Goal: Task Accomplishment & Management: Use online tool/utility

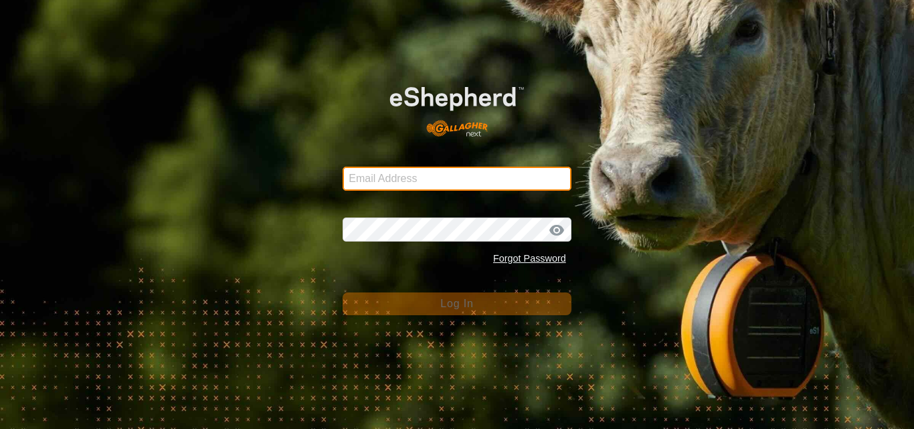
drag, startPoint x: 0, startPoint y: 0, endPoint x: 379, endPoint y: 181, distance: 420.6
click at [379, 181] on input "Email Address" at bounding box center [457, 179] width 229 height 24
type input "[EMAIL_ADDRESS][DOMAIN_NAME]"
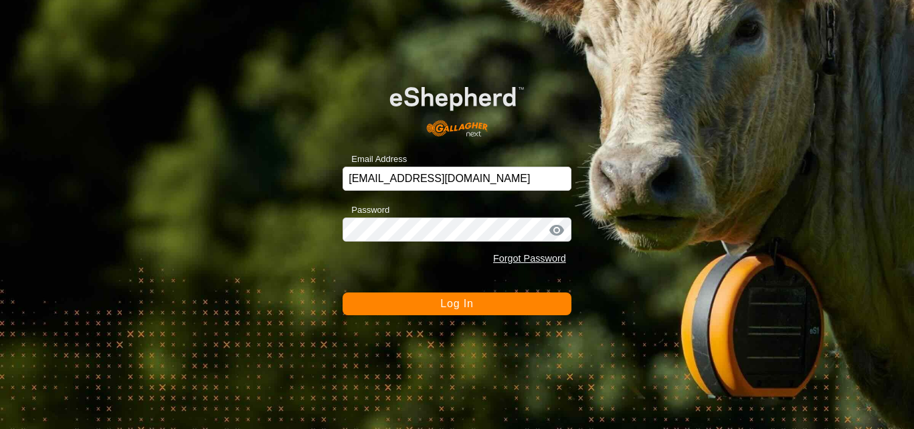
click at [436, 298] on button "Log In" at bounding box center [457, 303] width 229 height 23
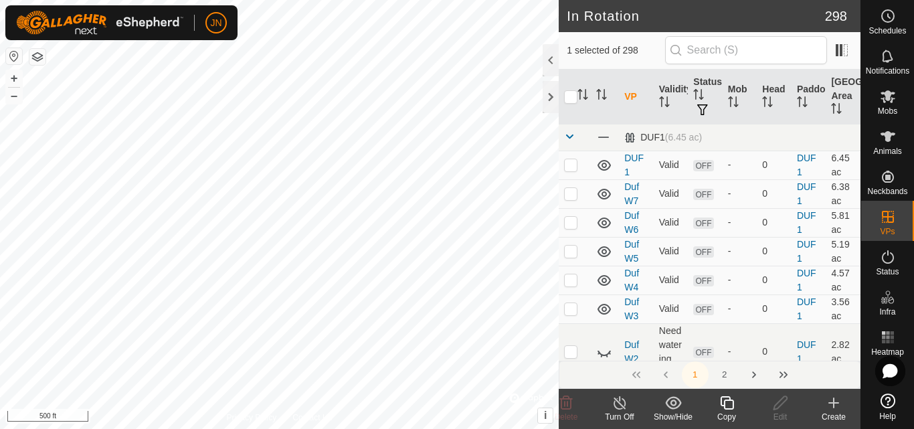
click at [730, 403] on icon at bounding box center [727, 403] width 17 height 16
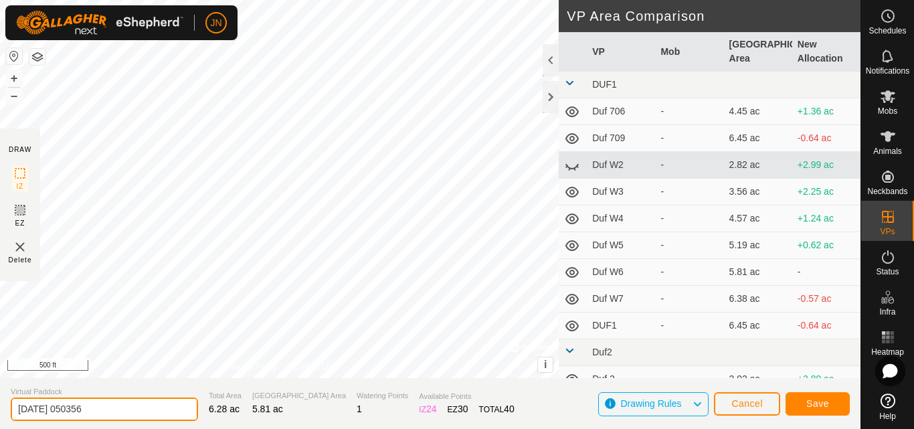
click at [113, 414] on input "[DATE] 050356" at bounding box center [104, 409] width 187 height 23
type input "RW810"
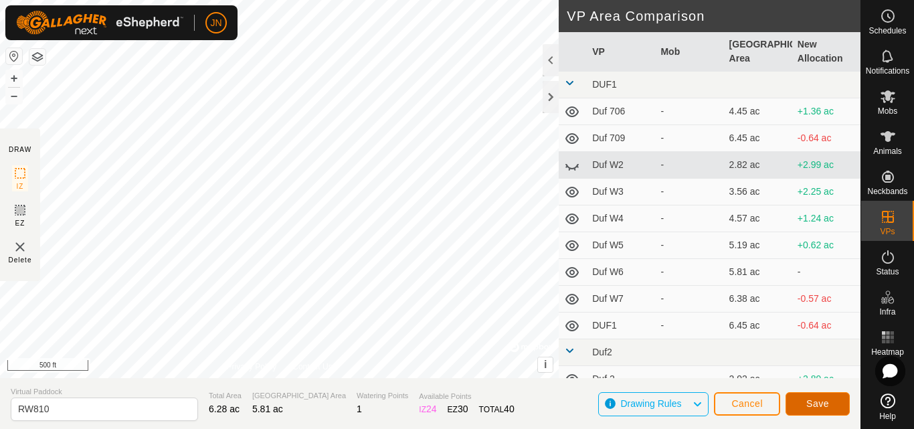
click at [815, 401] on span "Save" at bounding box center [818, 403] width 23 height 11
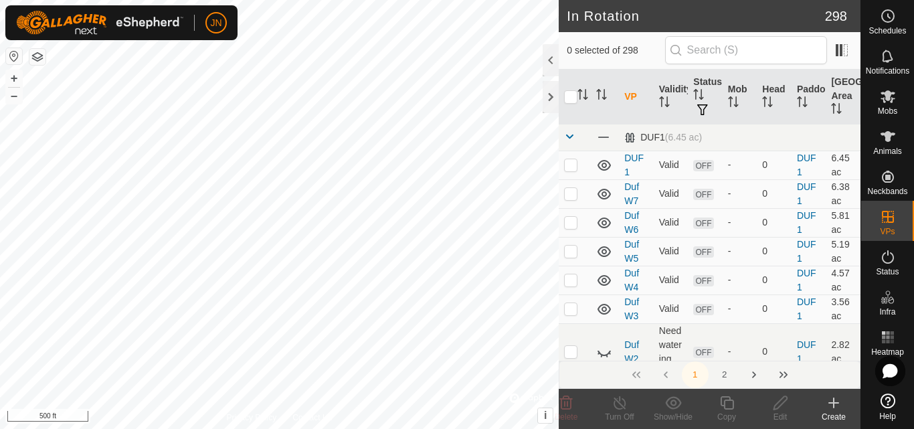
click at [487, 258] on div "In Rotation 298 0 selected of 298 VP Validity Status Mob Head Paddock Grazing A…" at bounding box center [430, 214] width 861 height 429
checkbox input "true"
click at [726, 405] on icon at bounding box center [727, 403] width 17 height 16
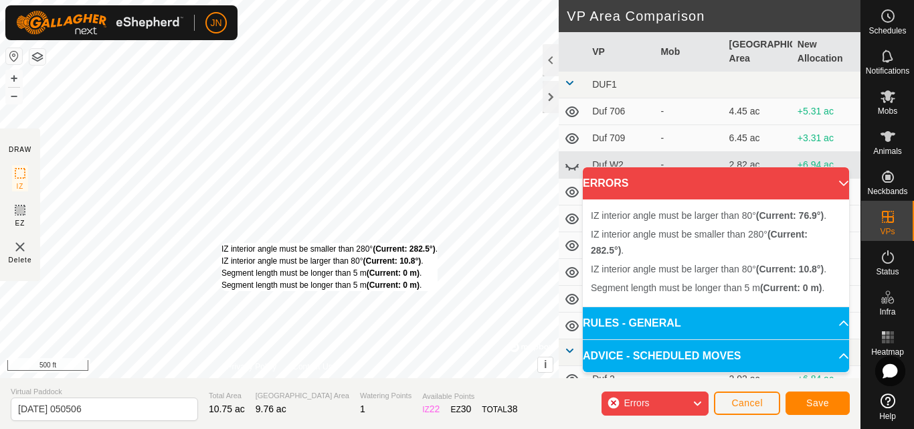
click at [222, 243] on div "IZ interior angle must be smaller than 280° (Current: 282.5°) . IZ interior ang…" at bounding box center [279, 189] width 559 height 378
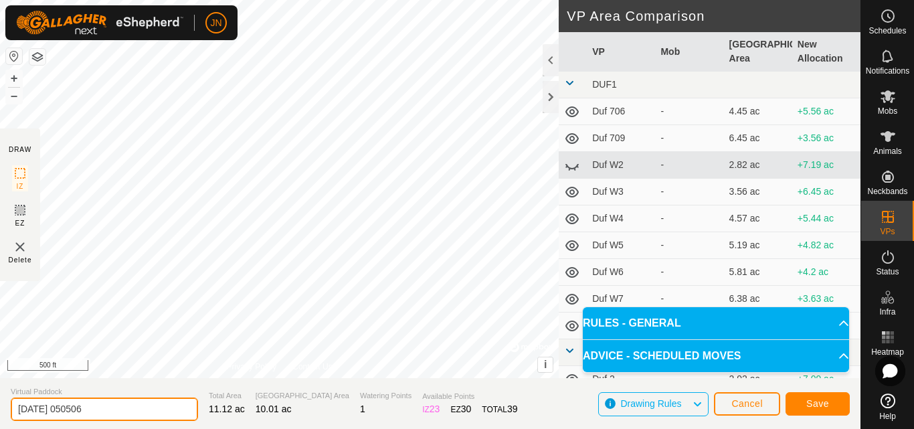
click at [107, 414] on input "[DATE] 050506" at bounding box center [104, 409] width 187 height 23
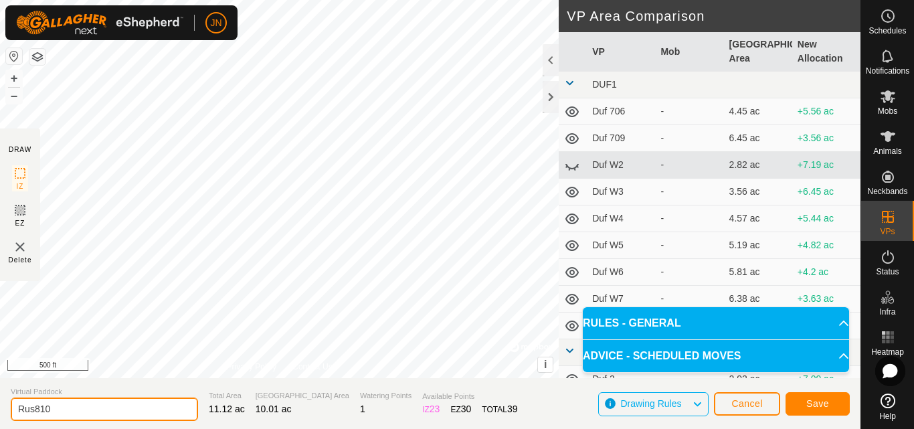
type input "Rus810"
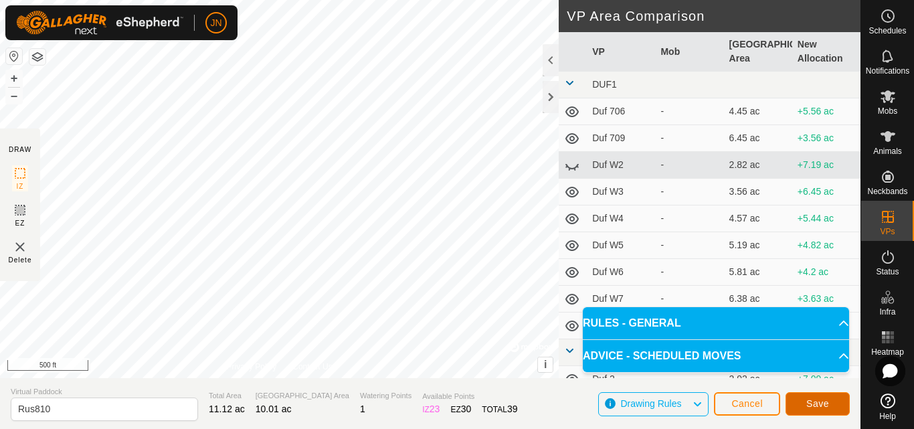
click at [813, 407] on span "Save" at bounding box center [818, 403] width 23 height 11
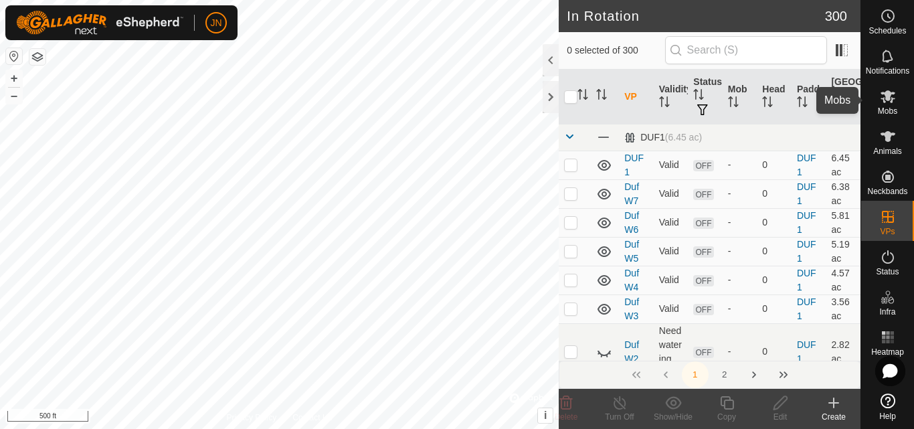
click at [889, 97] on icon at bounding box center [888, 96] width 15 height 13
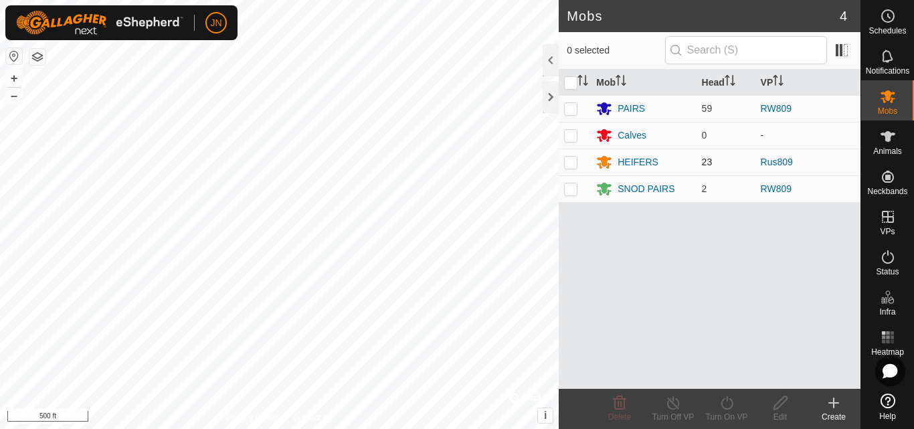
click at [574, 161] on p-checkbox at bounding box center [570, 162] width 13 height 11
checkbox input "true"
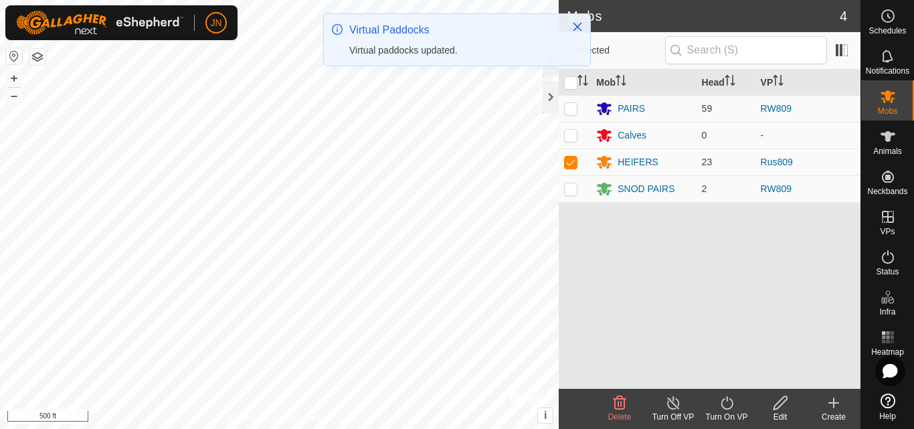
click at [728, 407] on icon at bounding box center [727, 403] width 17 height 16
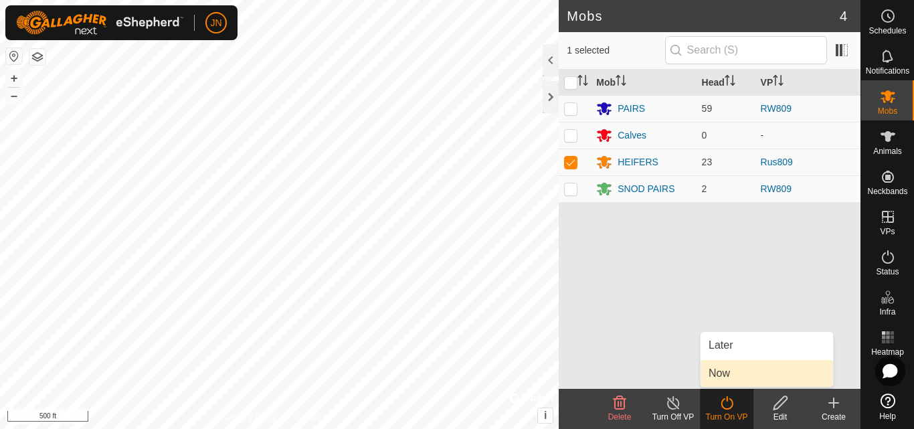
click at [724, 371] on link "Now" at bounding box center [767, 373] width 133 height 27
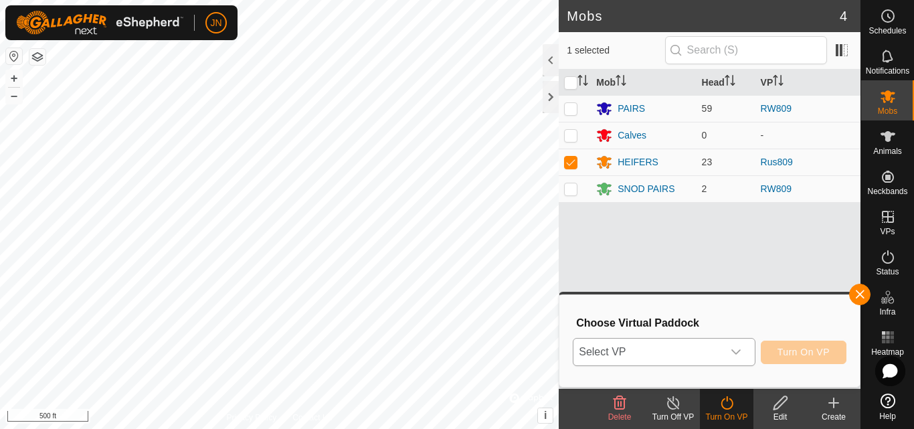
click at [673, 356] on span "Select VP" at bounding box center [648, 352] width 149 height 27
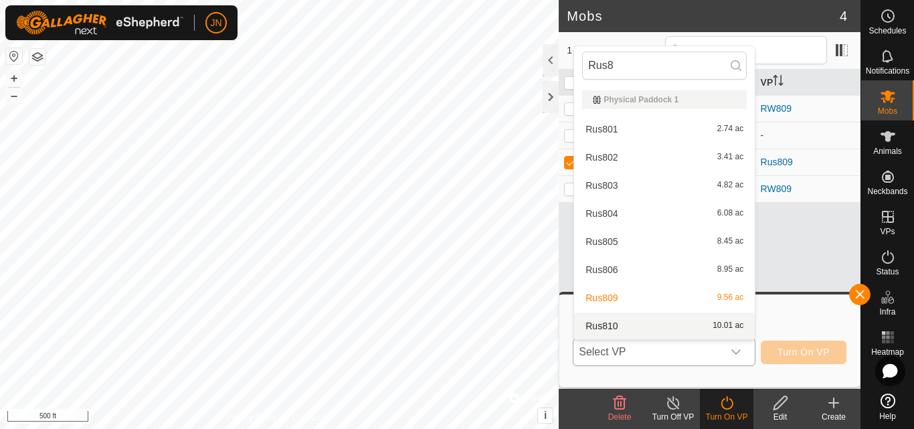
type input "Rus8"
click at [669, 333] on li "Rus810 10.01 ac" at bounding box center [664, 326] width 181 height 27
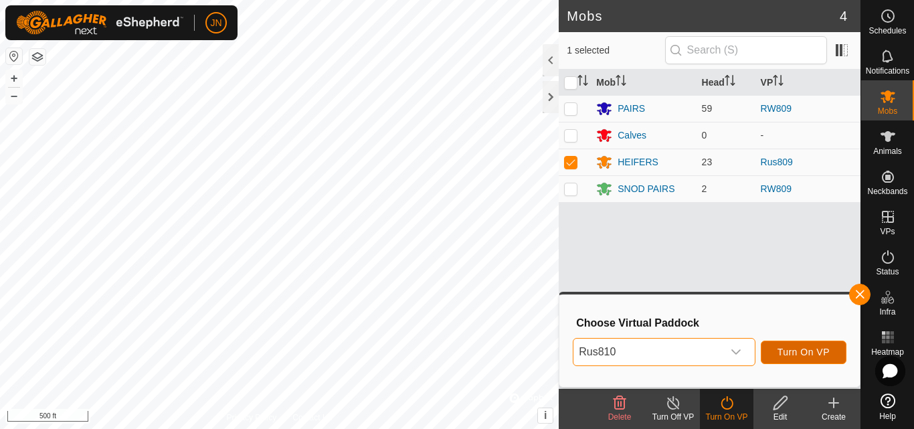
click at [790, 349] on span "Turn On VP" at bounding box center [804, 352] width 52 height 11
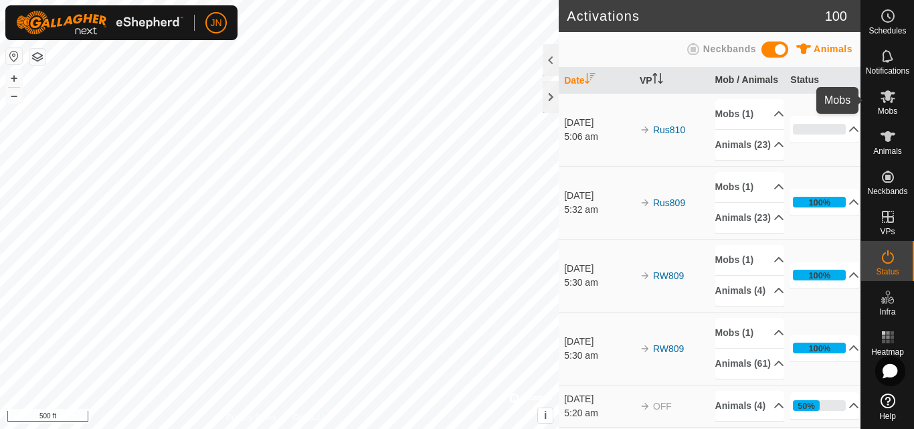
click at [889, 98] on icon at bounding box center [888, 96] width 15 height 13
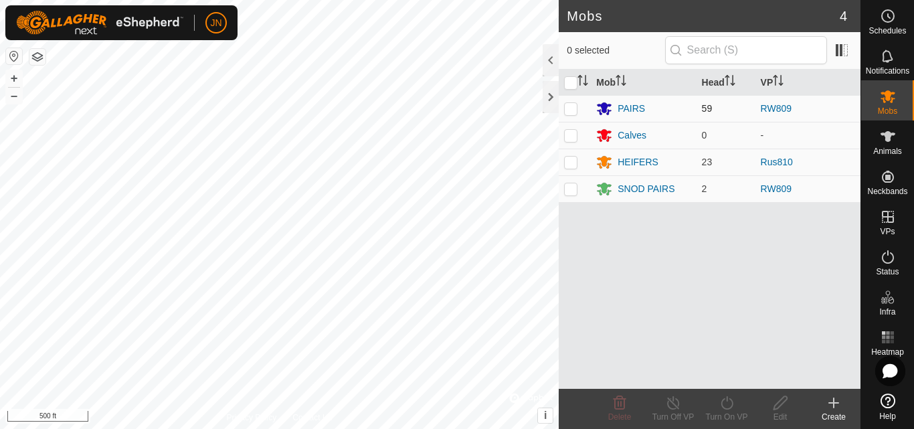
click at [567, 108] on p-checkbox at bounding box center [570, 108] width 13 height 11
checkbox input "true"
click at [729, 403] on icon at bounding box center [727, 403] width 17 height 16
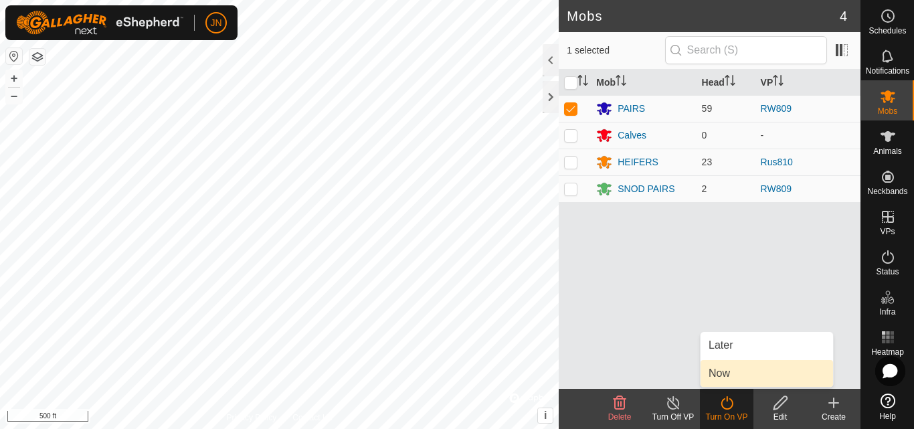
click at [723, 371] on link "Now" at bounding box center [767, 373] width 133 height 27
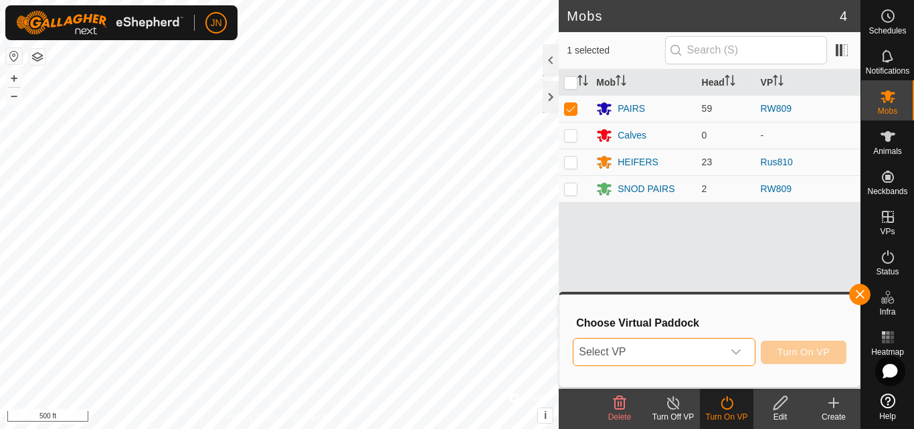
click at [641, 354] on span "Select VP" at bounding box center [648, 352] width 149 height 27
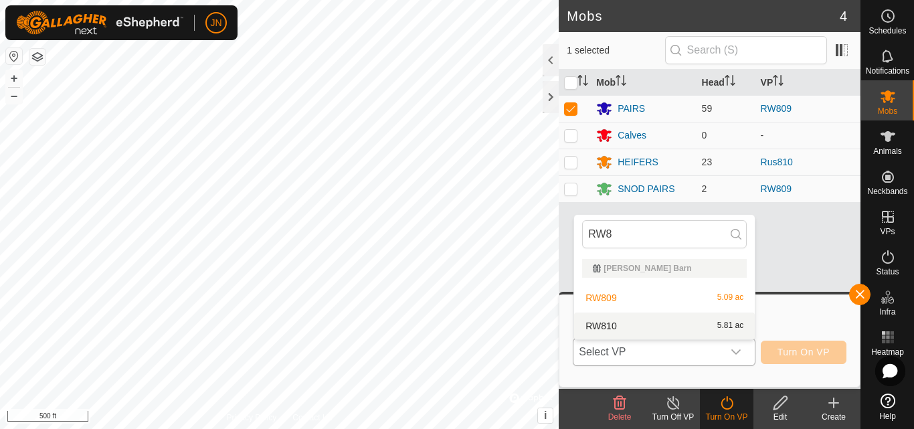
type input "RW8"
click at [651, 323] on li "RW810 5.81 ac" at bounding box center [664, 326] width 181 height 27
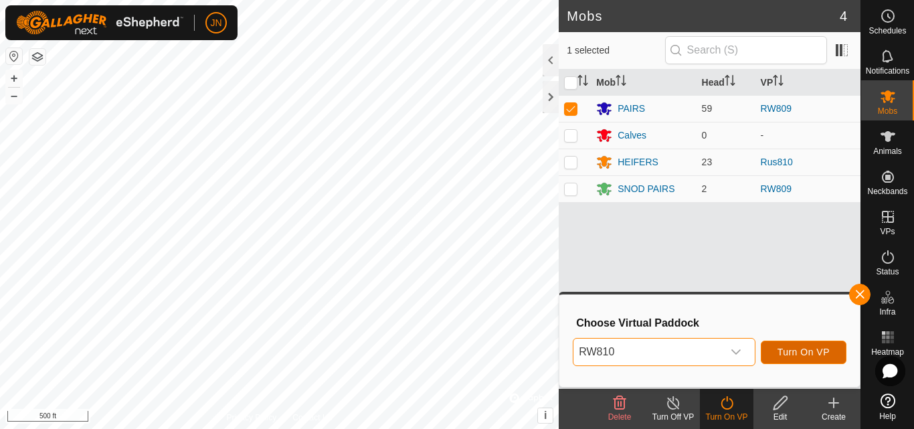
click at [794, 353] on span "Turn On VP" at bounding box center [804, 352] width 52 height 11
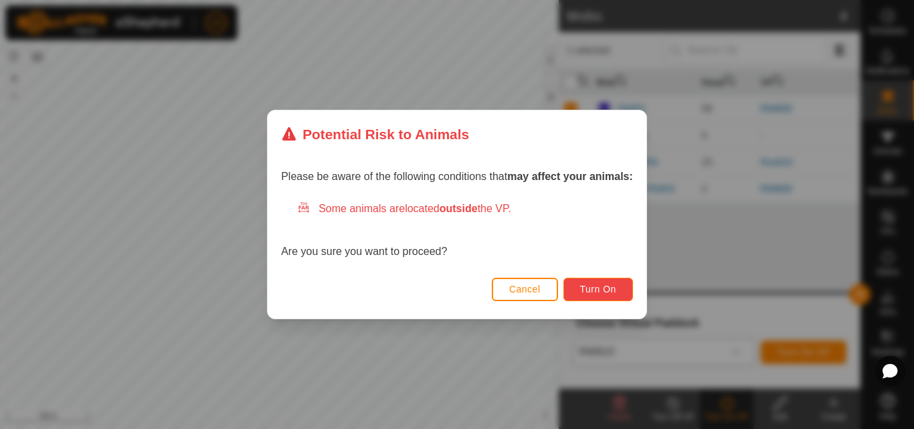
click at [613, 294] on span "Turn On" at bounding box center [598, 289] width 36 height 11
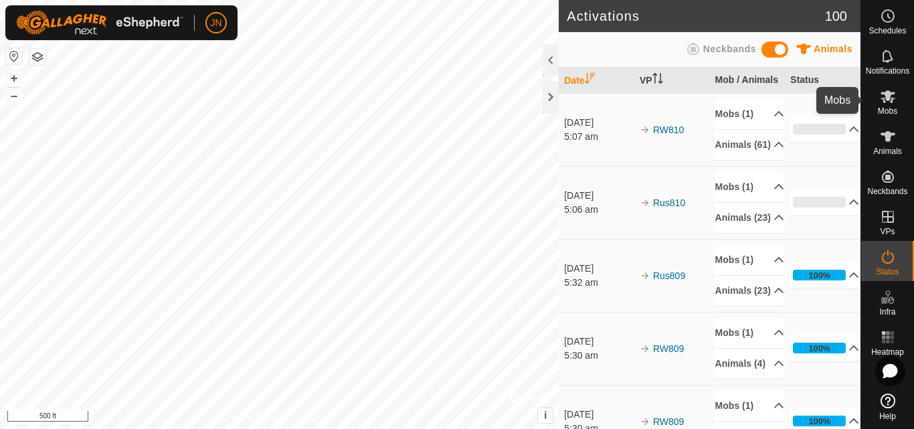
click at [885, 100] on icon at bounding box center [888, 96] width 16 height 16
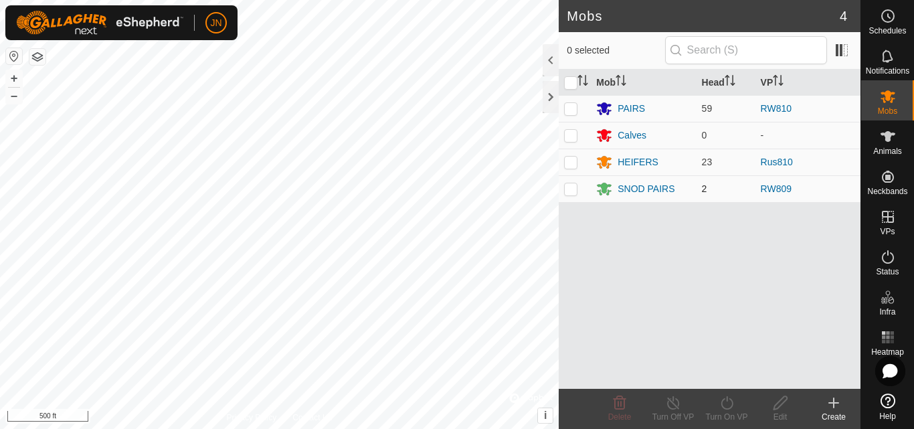
click at [570, 188] on p-checkbox at bounding box center [570, 188] width 13 height 11
checkbox input "true"
click at [726, 407] on icon at bounding box center [727, 403] width 17 height 16
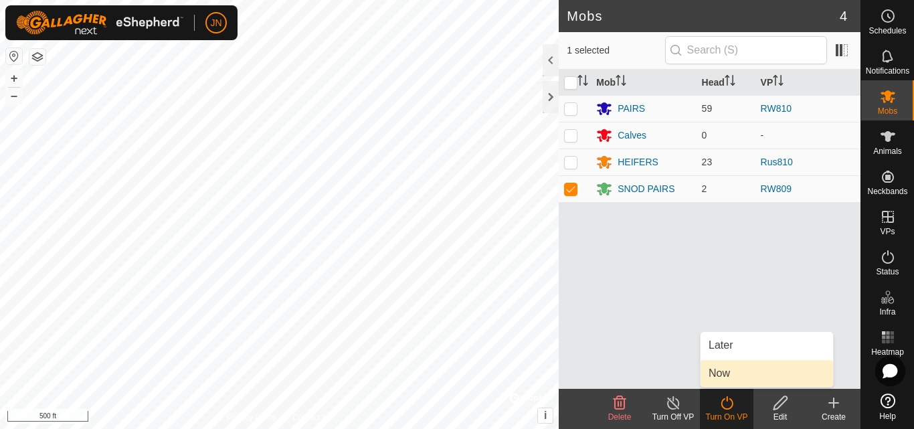
click at [730, 370] on link "Now" at bounding box center [767, 373] width 133 height 27
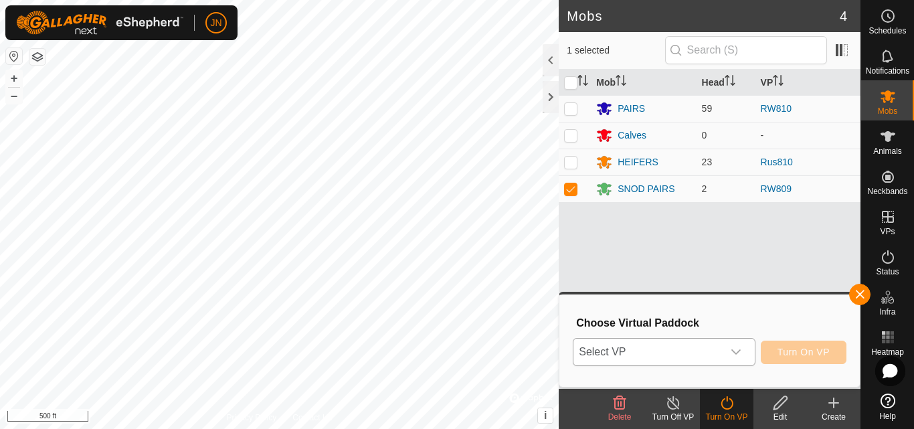
click at [670, 345] on span "Select VP" at bounding box center [648, 352] width 149 height 27
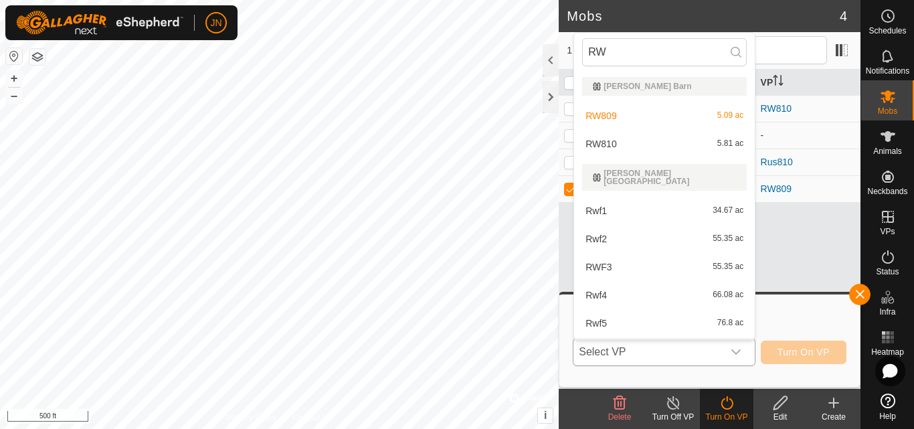
scroll to position [17, 0]
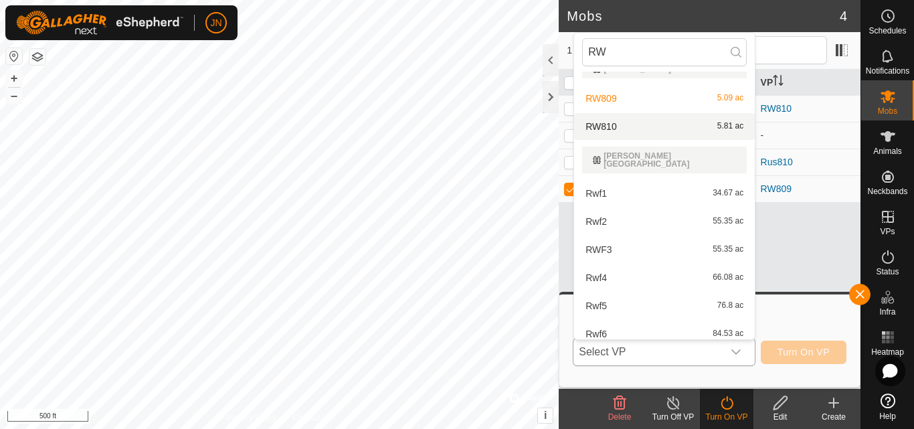
type input "RW"
click at [662, 133] on div "RW810 5.81 ac" at bounding box center [664, 126] width 165 height 16
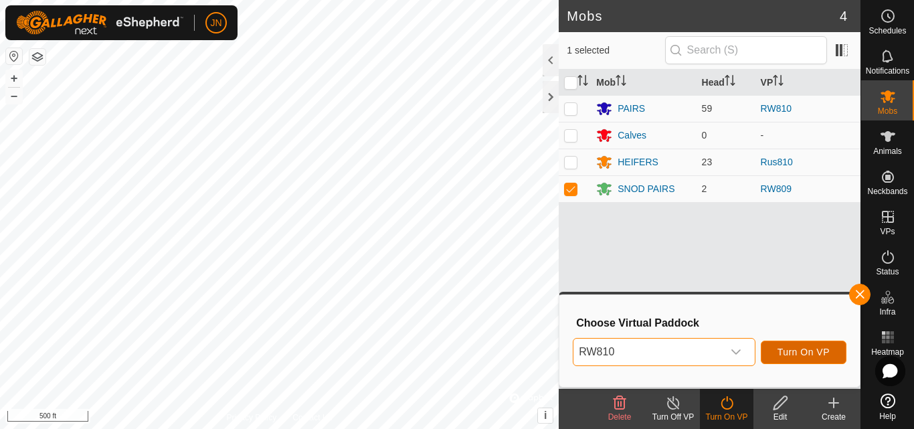
click at [803, 353] on span "Turn On VP" at bounding box center [804, 352] width 52 height 11
